Goal: Information Seeking & Learning: Learn about a topic

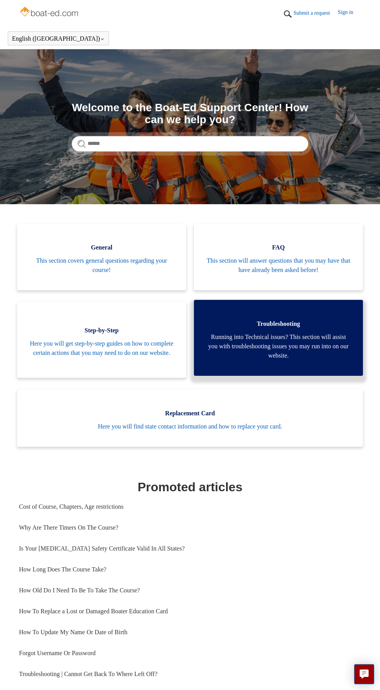
click at [314, 351] on span "Running into Technical issues? This section will assist you with troubleshootin…" at bounding box center [278, 346] width 146 height 28
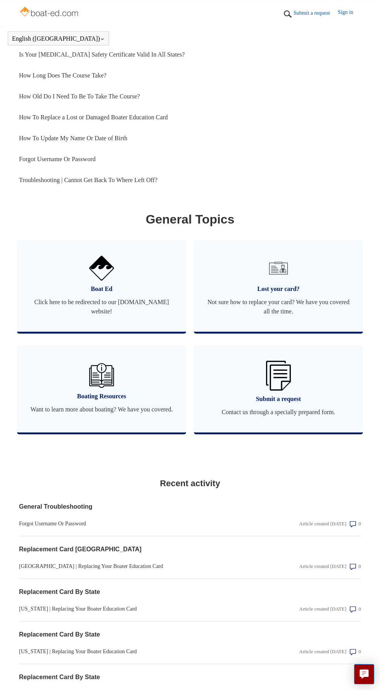
scroll to position [504, 0]
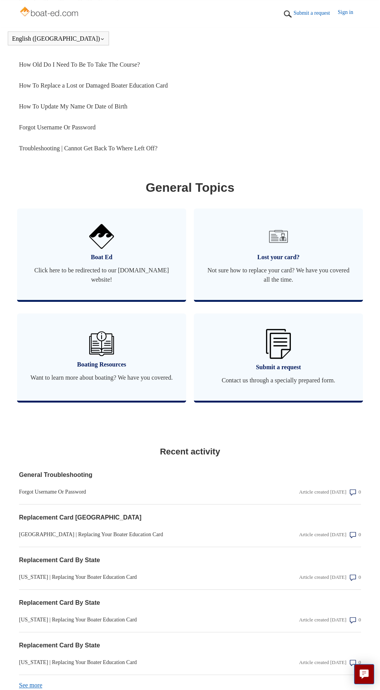
click at [29, 688] on link "See more items from recent activity" at bounding box center [30, 685] width 23 height 7
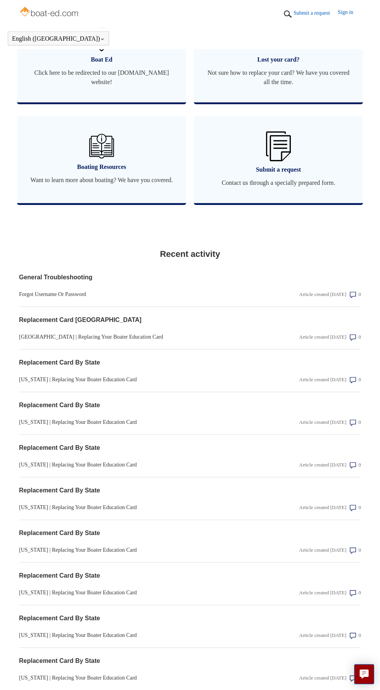
scroll to position [717, 0]
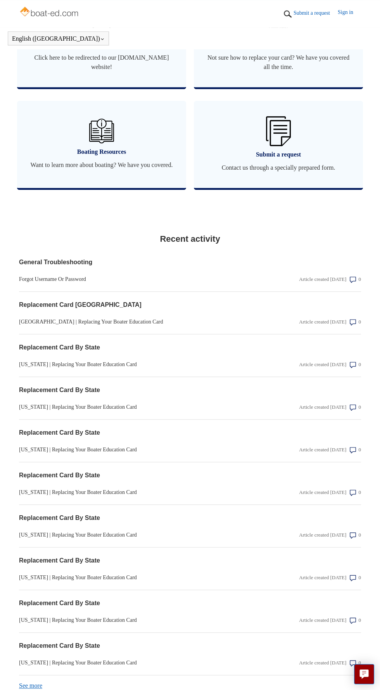
click at [26, 689] on link "See more items from recent activity" at bounding box center [30, 685] width 23 height 7
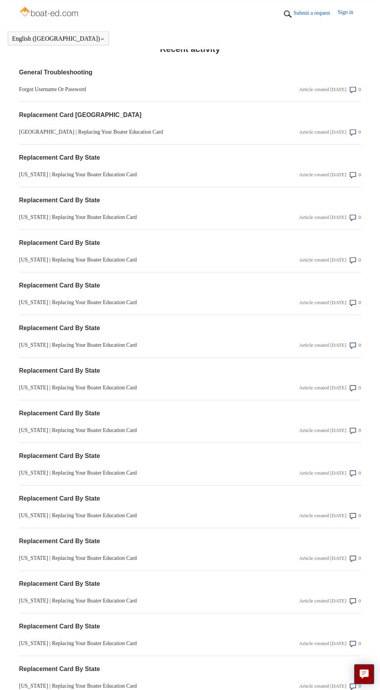
scroll to position [929, 0]
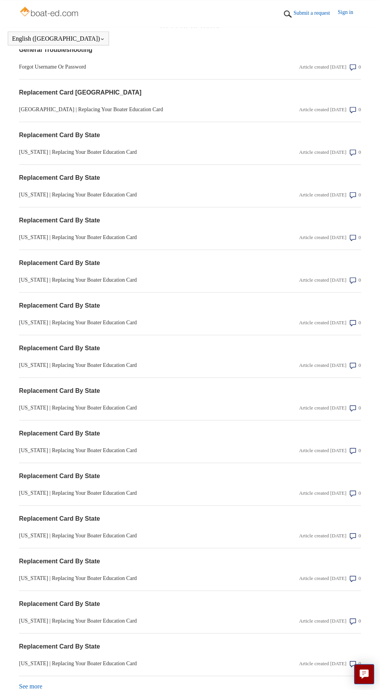
click at [33, 687] on link "See more items from recent activity" at bounding box center [30, 686] width 23 height 7
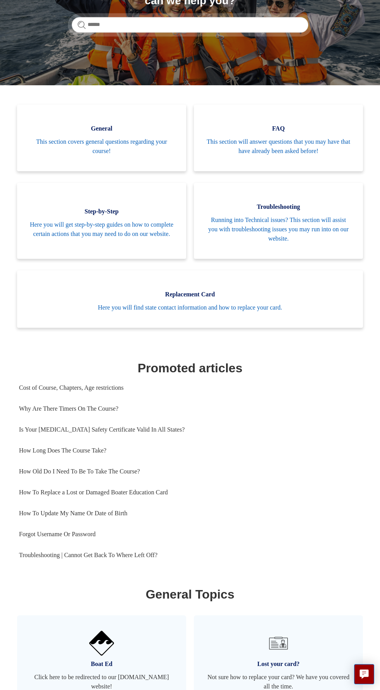
scroll to position [0, 0]
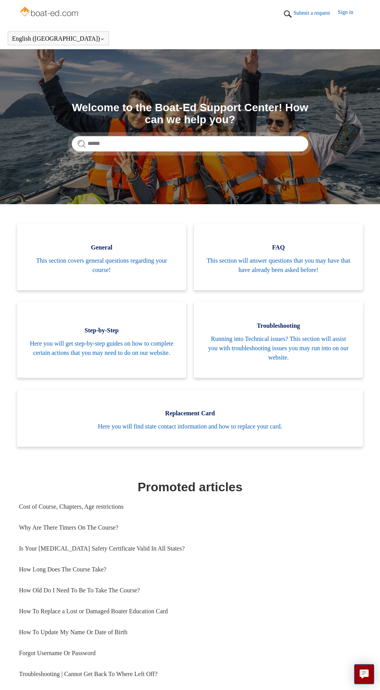
click at [41, 8] on img at bounding box center [50, 13] width 62 height 16
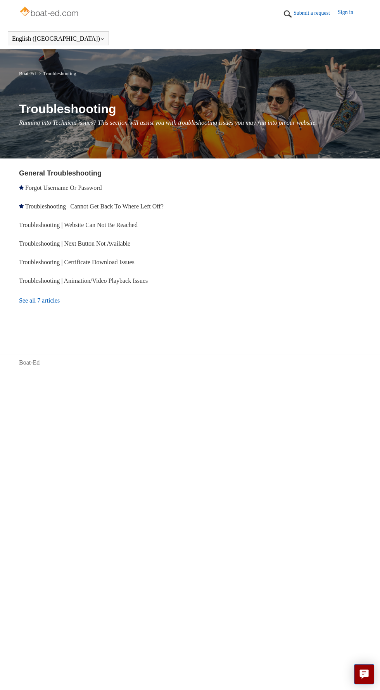
click at [40, 311] on link "See all 7 articles" at bounding box center [96, 300] width 154 height 21
